Goal: Task Accomplishment & Management: Manage account settings

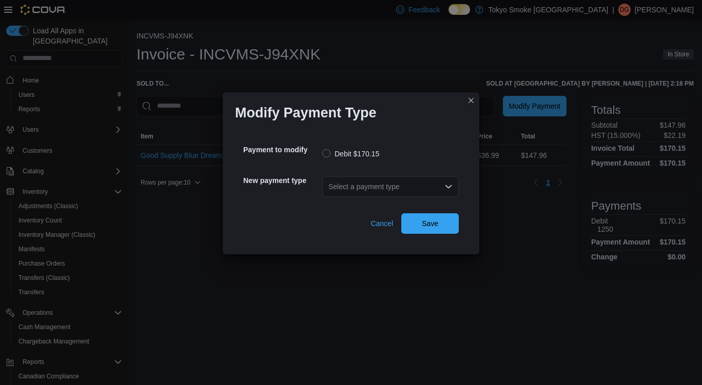
click at [413, 187] on div "Select a payment type" at bounding box center [390, 187] width 137 height 21
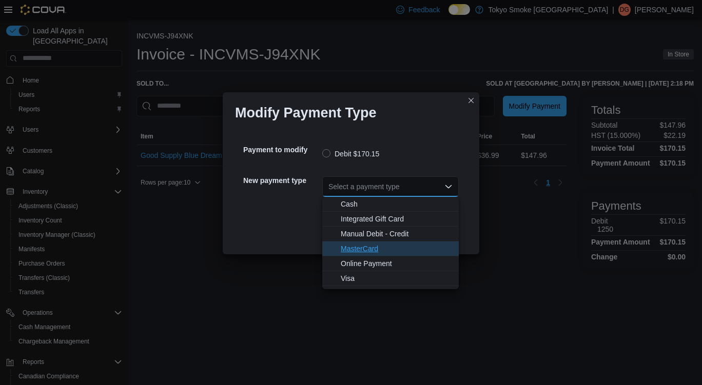
click at [362, 254] on span "MasterCard" at bounding box center [397, 249] width 112 height 10
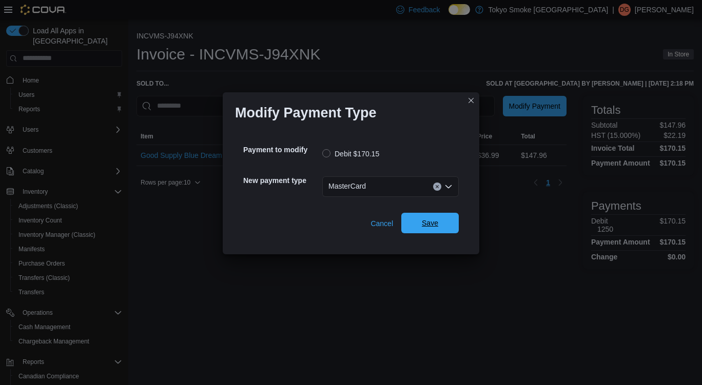
click at [451, 232] on span "Save" at bounding box center [430, 223] width 45 height 21
click at [369, 179] on div "Select a payment type" at bounding box center [390, 187] width 137 height 21
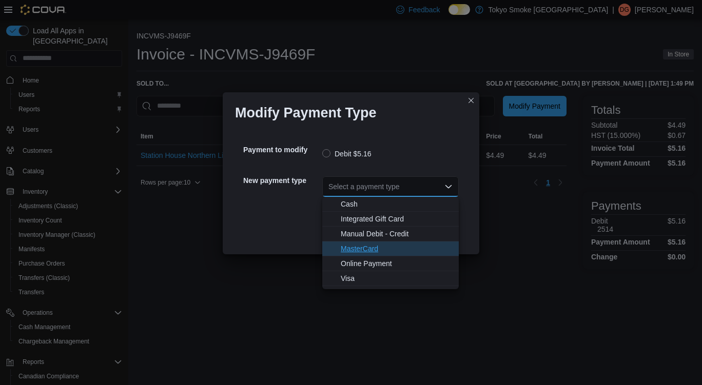
click at [376, 250] on span "MasterCard" at bounding box center [397, 249] width 112 height 10
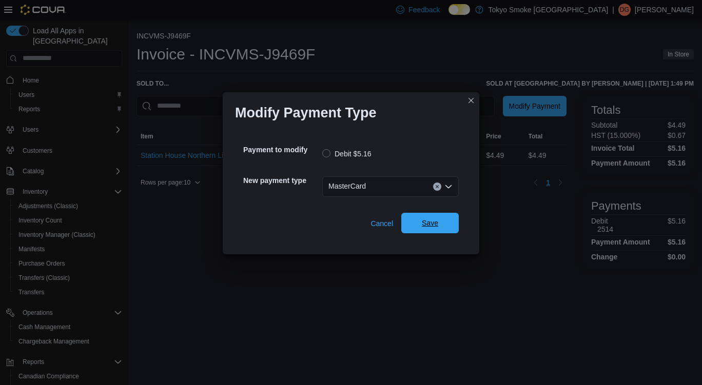
click at [436, 227] on span "Save" at bounding box center [430, 223] width 16 height 10
click at [376, 188] on div "Select a payment type" at bounding box center [390, 187] width 137 height 21
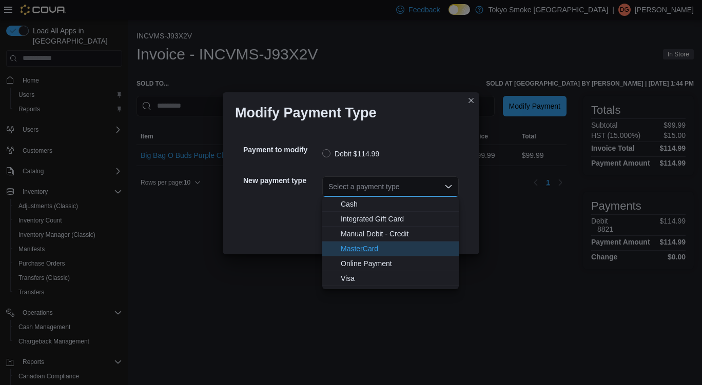
click at [385, 249] on span "MasterCard" at bounding box center [397, 249] width 112 height 10
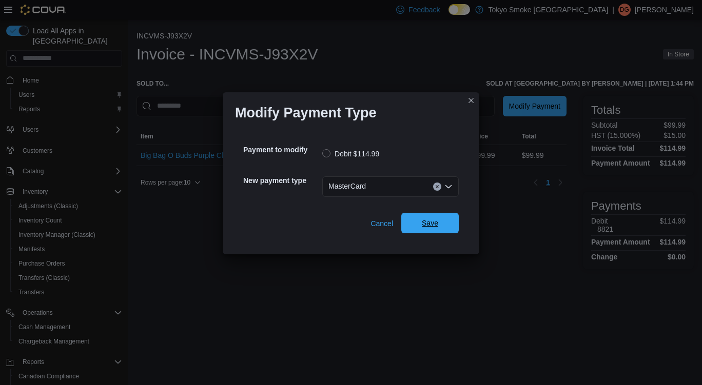
click at [435, 219] on span "Save" at bounding box center [430, 223] width 16 height 10
click at [403, 192] on div "Select a payment type" at bounding box center [390, 187] width 137 height 21
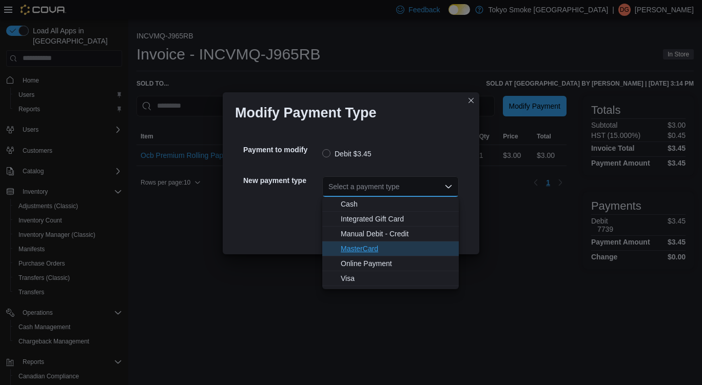
click at [403, 252] on span "MasterCard" at bounding box center [397, 249] width 112 height 10
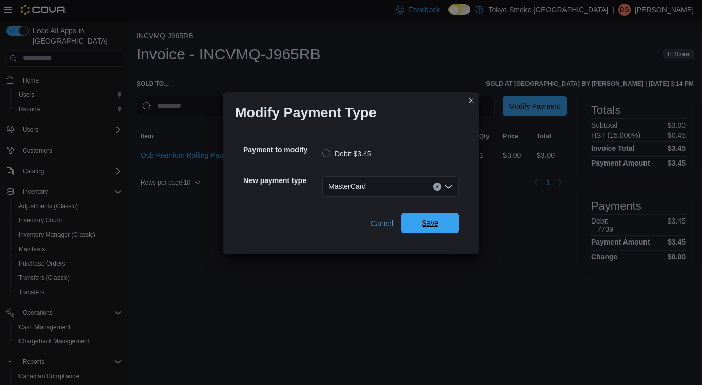
click at [425, 230] on span "Save" at bounding box center [430, 223] width 45 height 21
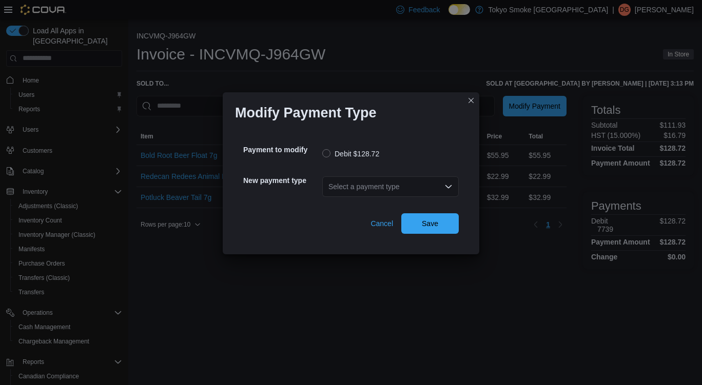
click at [410, 194] on div "Select a payment type" at bounding box center [390, 187] width 137 height 21
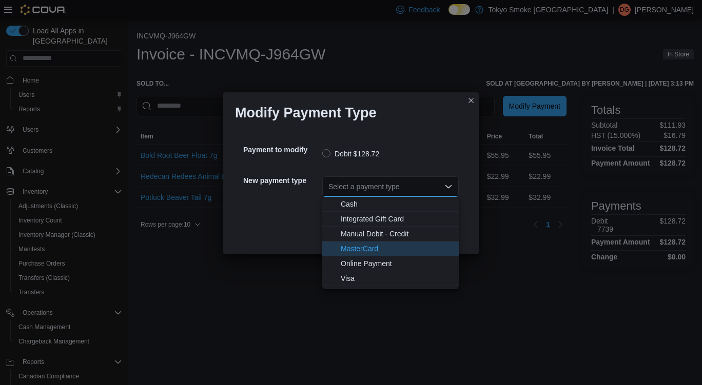
click at [383, 253] on span "MasterCard" at bounding box center [397, 249] width 112 height 10
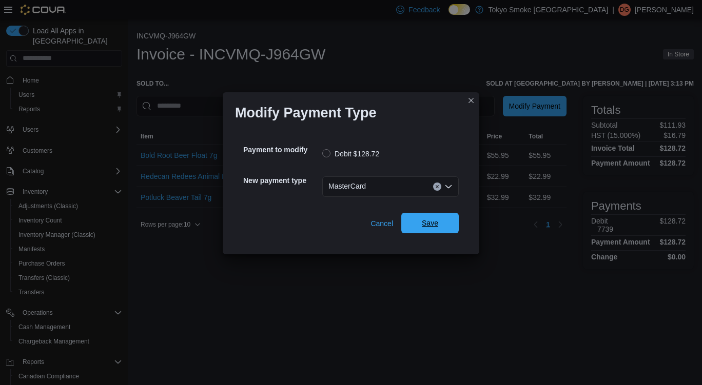
click at [437, 219] on span "Save" at bounding box center [430, 223] width 16 height 10
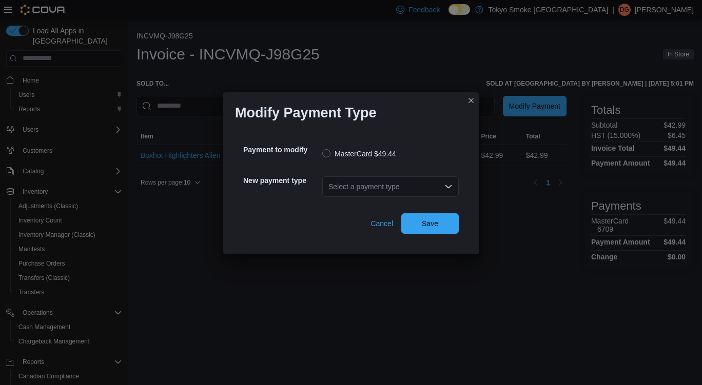
click at [388, 182] on div "Select a payment type" at bounding box center [390, 187] width 137 height 21
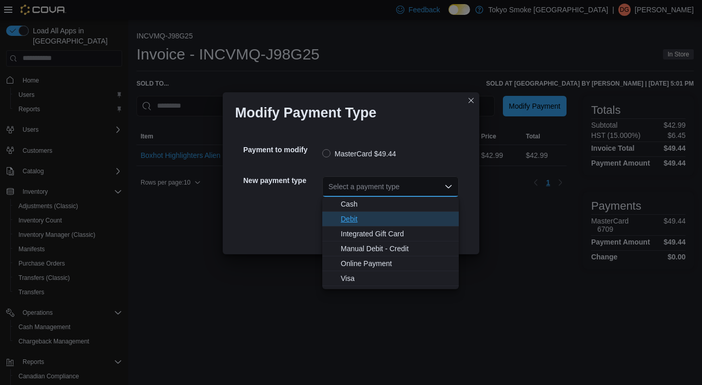
click at [374, 216] on span "Debit" at bounding box center [397, 219] width 112 height 10
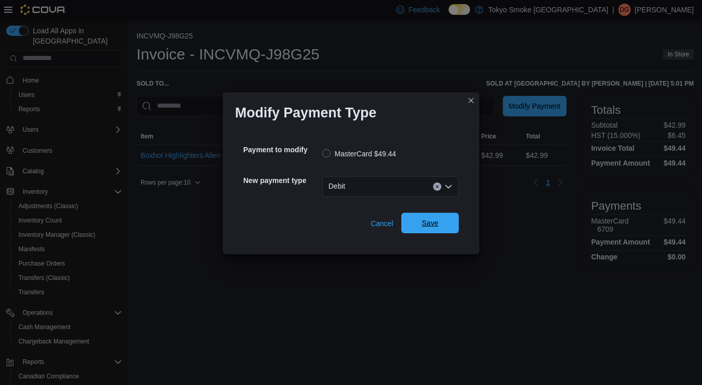
click at [436, 225] on span "Save" at bounding box center [430, 223] width 16 height 10
click at [392, 182] on div "Select a payment type" at bounding box center [390, 187] width 137 height 21
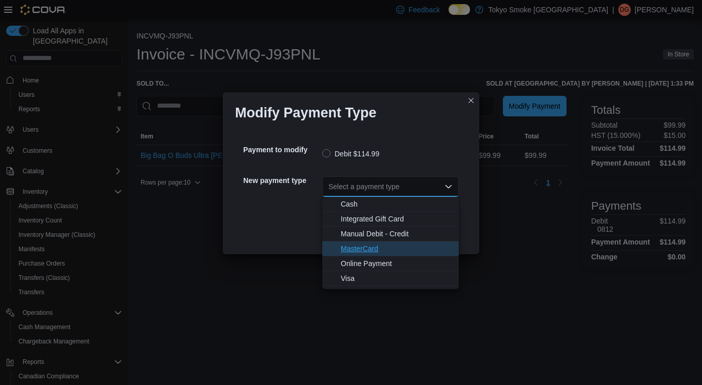
click at [377, 247] on span "MasterCard" at bounding box center [397, 249] width 112 height 10
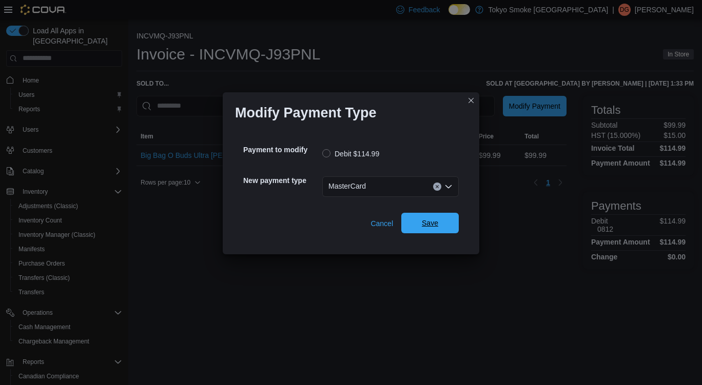
click at [435, 220] on span "Save" at bounding box center [430, 223] width 16 height 10
click at [381, 183] on div "Select a payment type" at bounding box center [390, 187] width 137 height 21
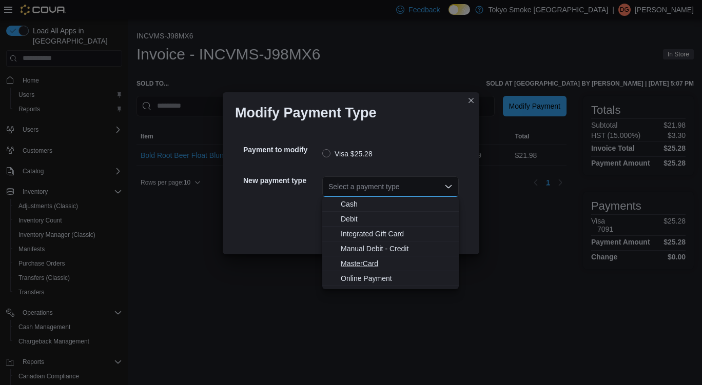
click at [371, 260] on span "MasterCard" at bounding box center [397, 264] width 112 height 10
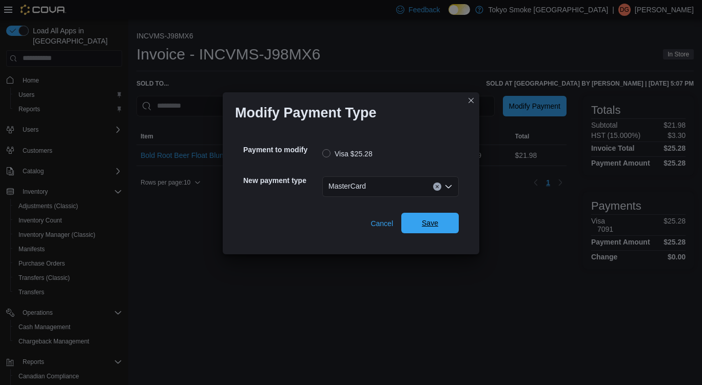
click at [432, 224] on span "Save" at bounding box center [430, 223] width 16 height 10
